Goal: Navigation & Orientation: Find specific page/section

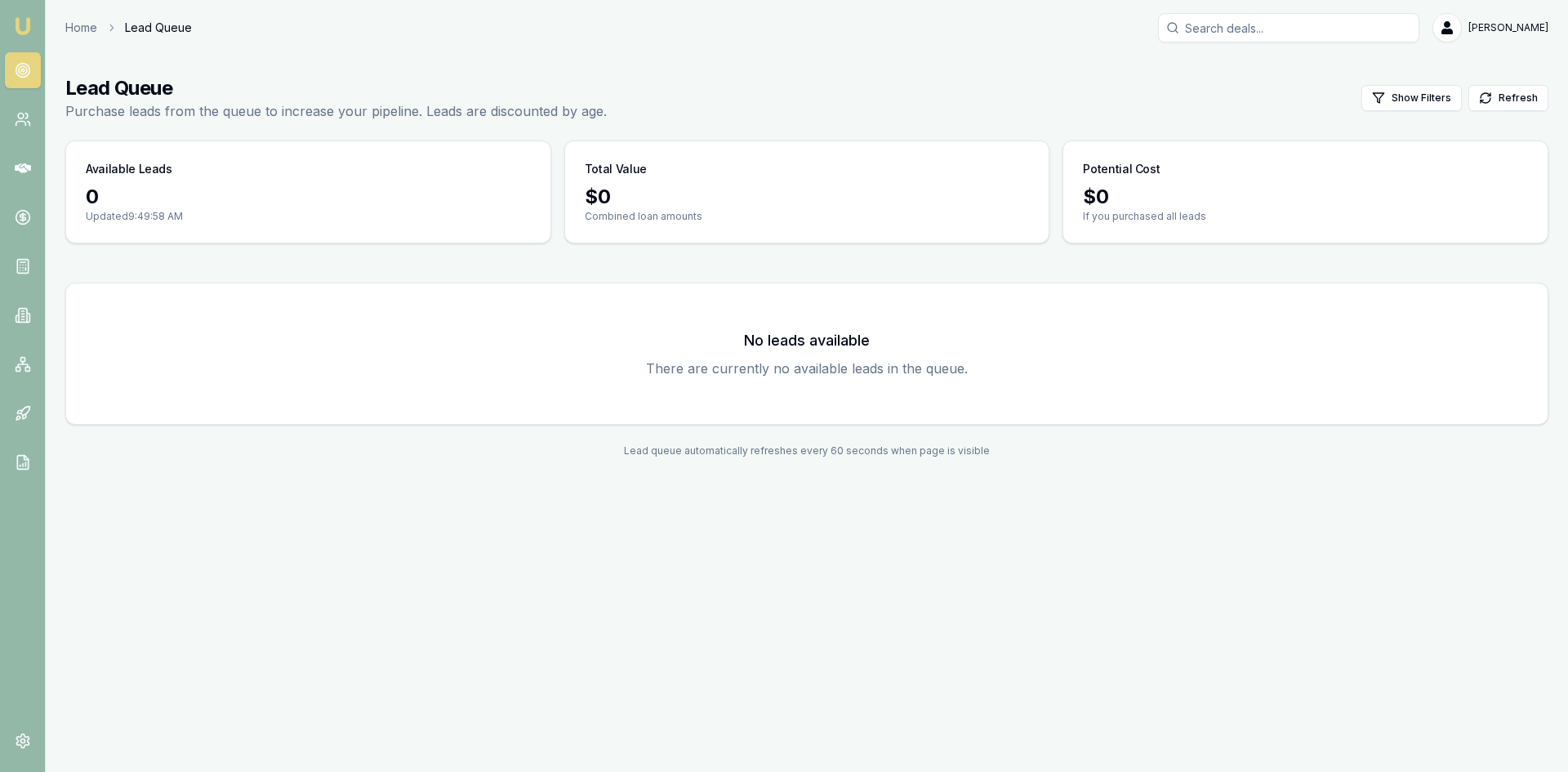
click at [33, 64] on link at bounding box center [23, 70] width 36 height 36
click at [30, 114] on icon at bounding box center [23, 119] width 16 height 16
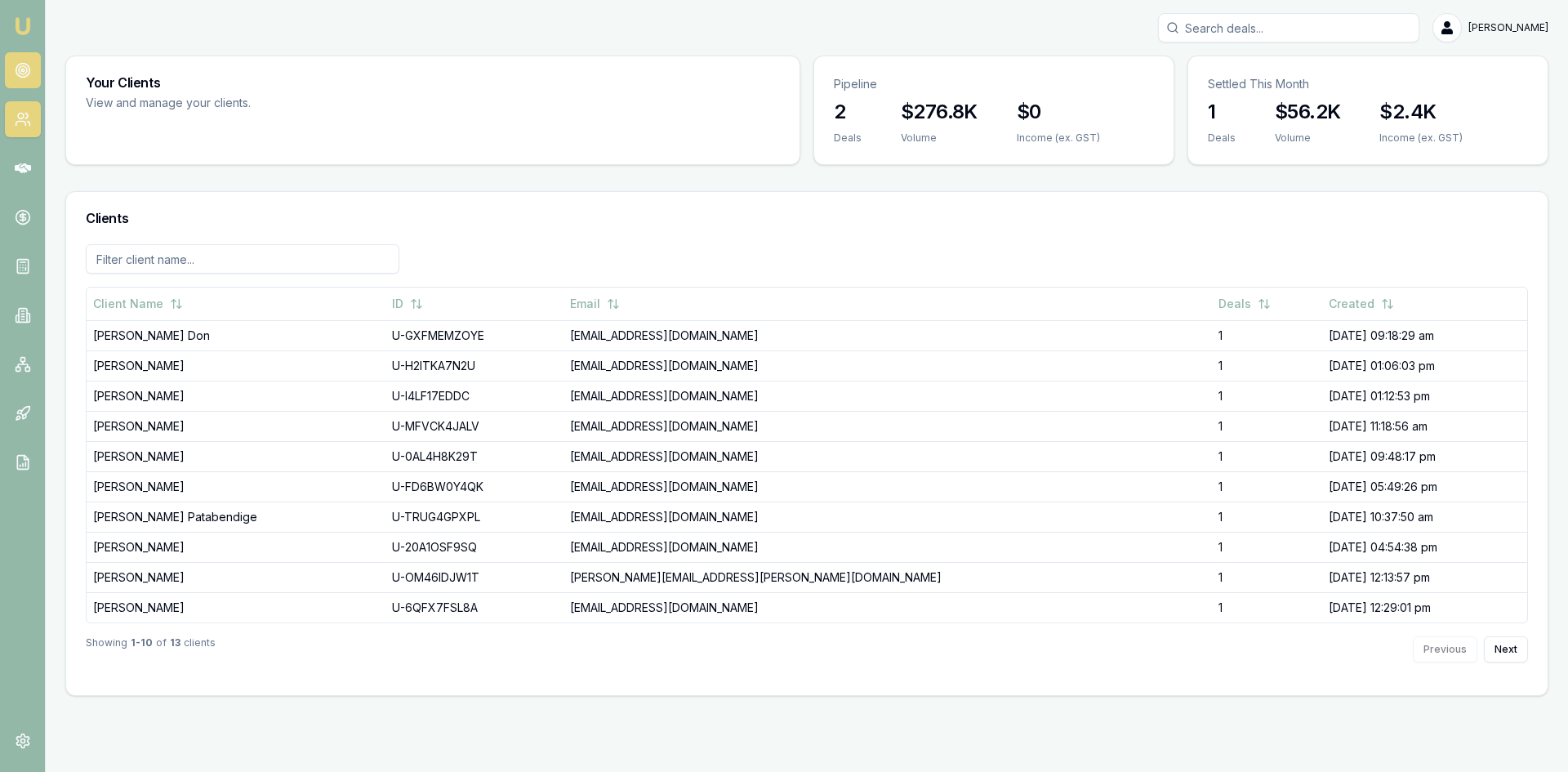
click at [20, 64] on circle at bounding box center [22, 71] width 14 height 14
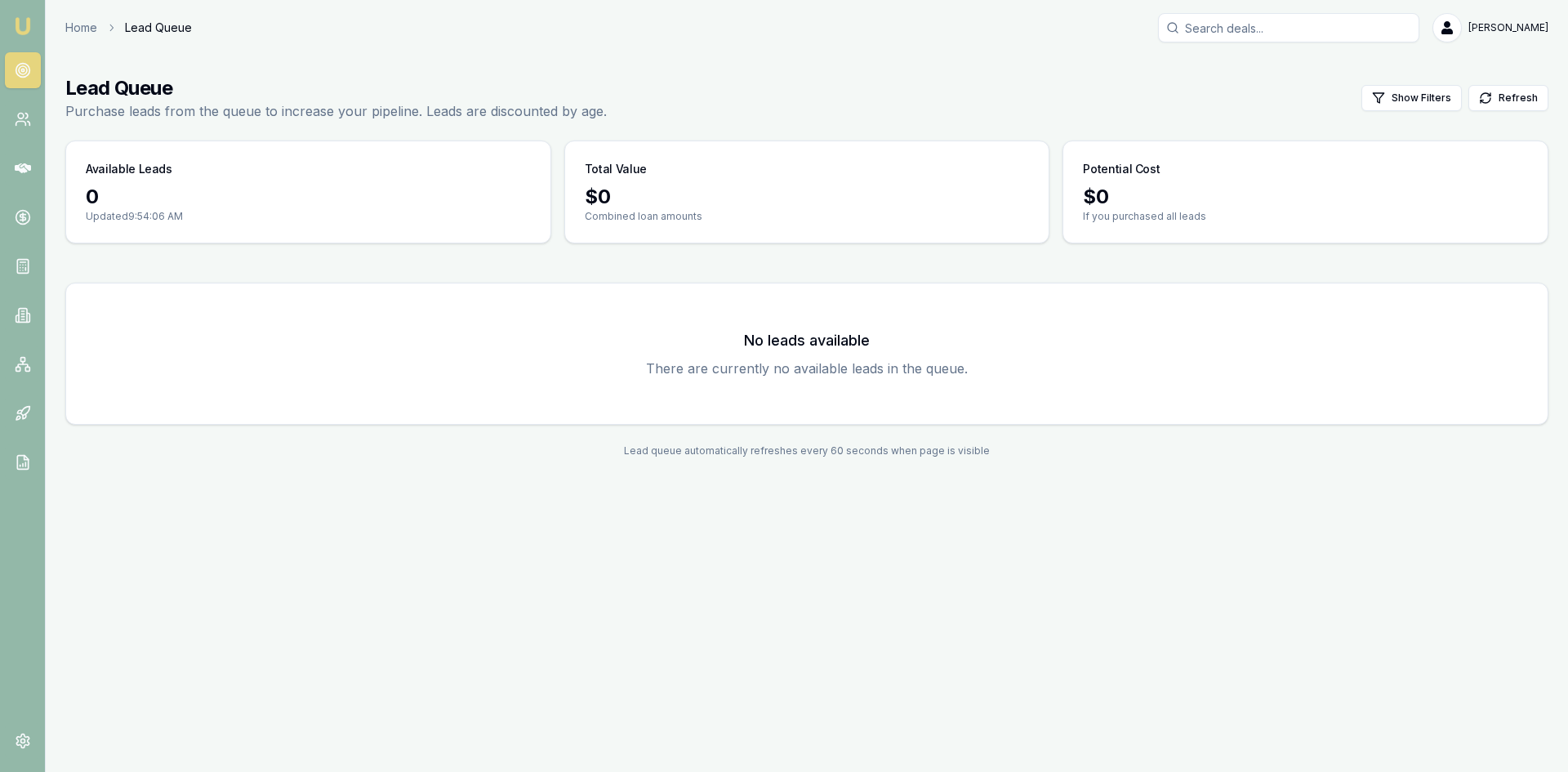
click at [31, 72] on link at bounding box center [23, 70] width 36 height 36
click at [10, 107] on link at bounding box center [23, 119] width 36 height 36
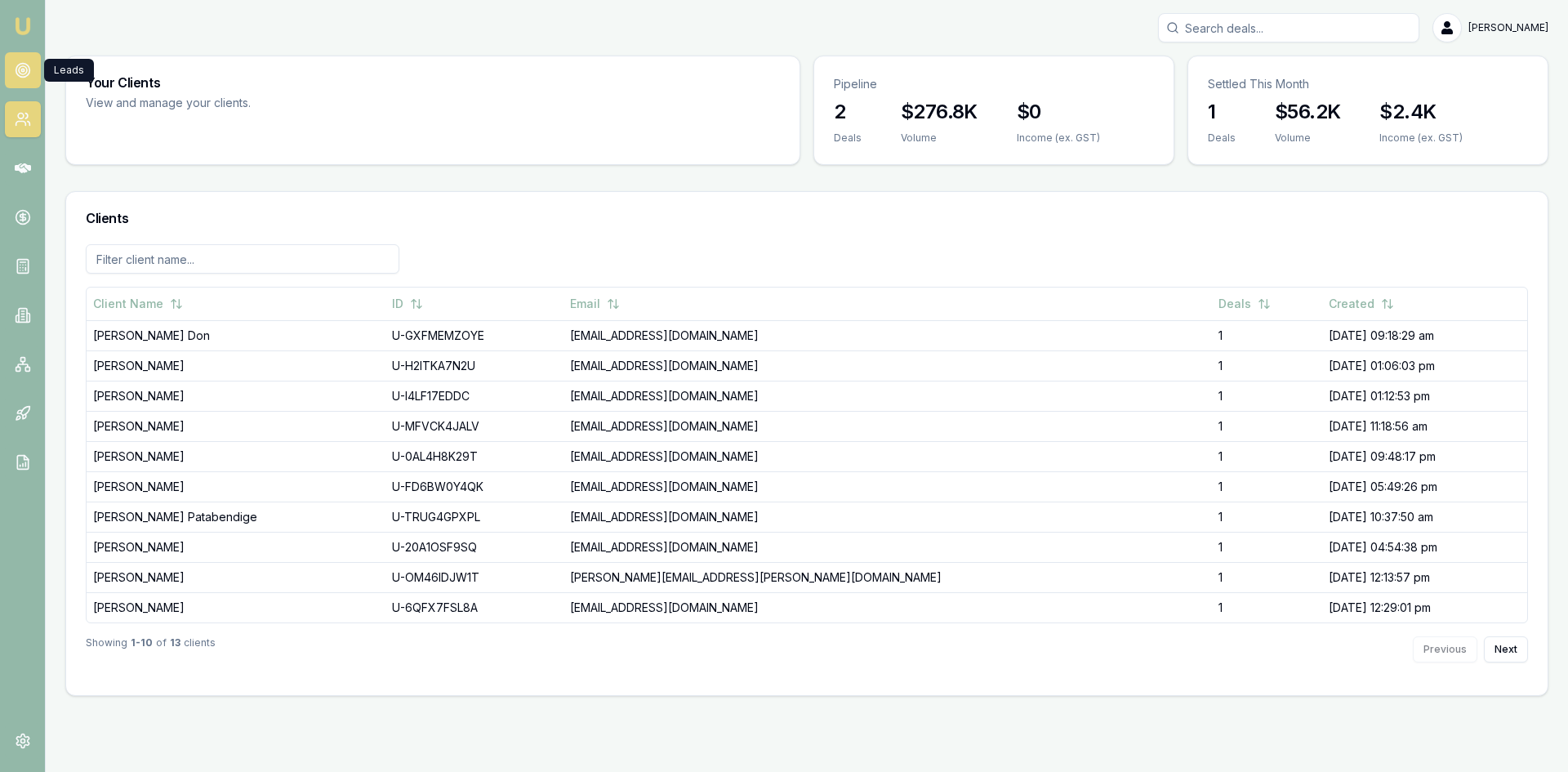
click at [21, 73] on icon at bounding box center [23, 70] width 16 height 16
